Goal: Information Seeking & Learning: Learn about a topic

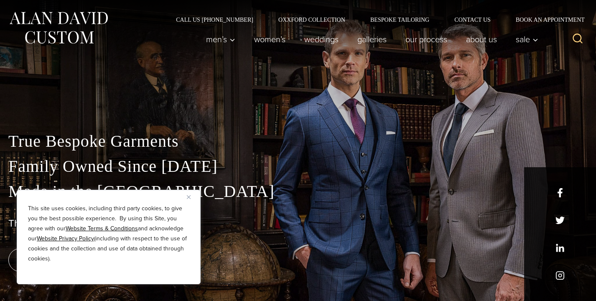
click at [187, 196] on img "Close" at bounding box center [189, 197] width 4 height 4
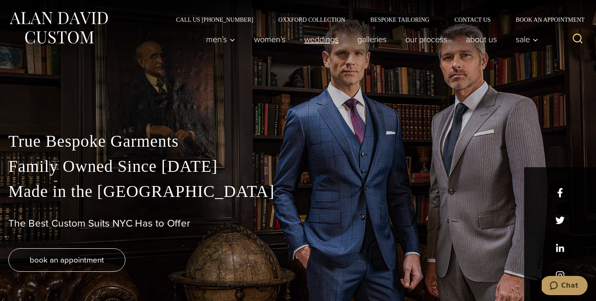
click at [305, 40] on link "weddings" at bounding box center [321, 39] width 53 height 17
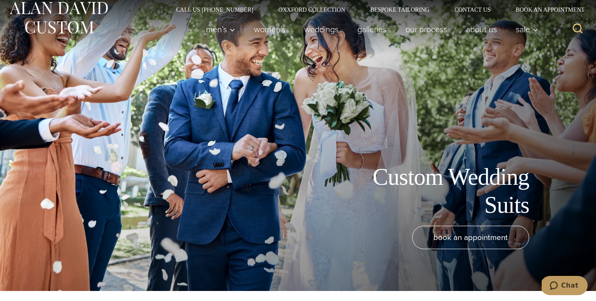
scroll to position [13, 0]
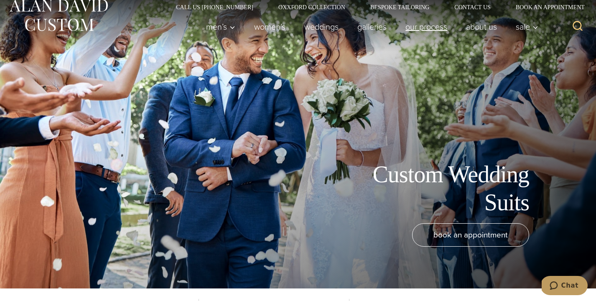
click at [408, 28] on link "Our Process" at bounding box center [426, 26] width 61 height 17
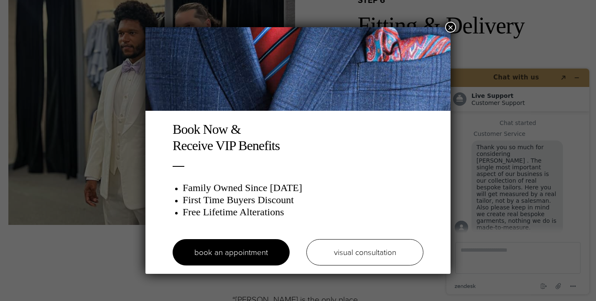
click at [450, 24] on button "×" at bounding box center [450, 27] width 11 height 11
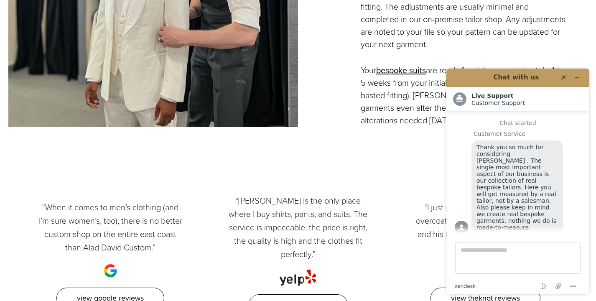
scroll to position [2023, 0]
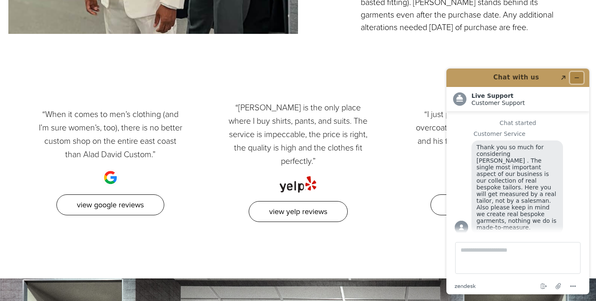
click at [576, 76] on icon "Minimize widget" at bounding box center [577, 78] width 6 height 6
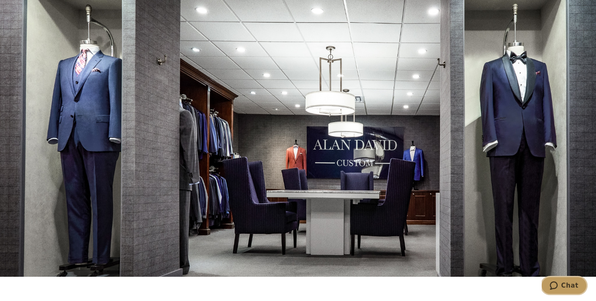
scroll to position [0, 0]
